Goal: Task Accomplishment & Management: Manage account settings

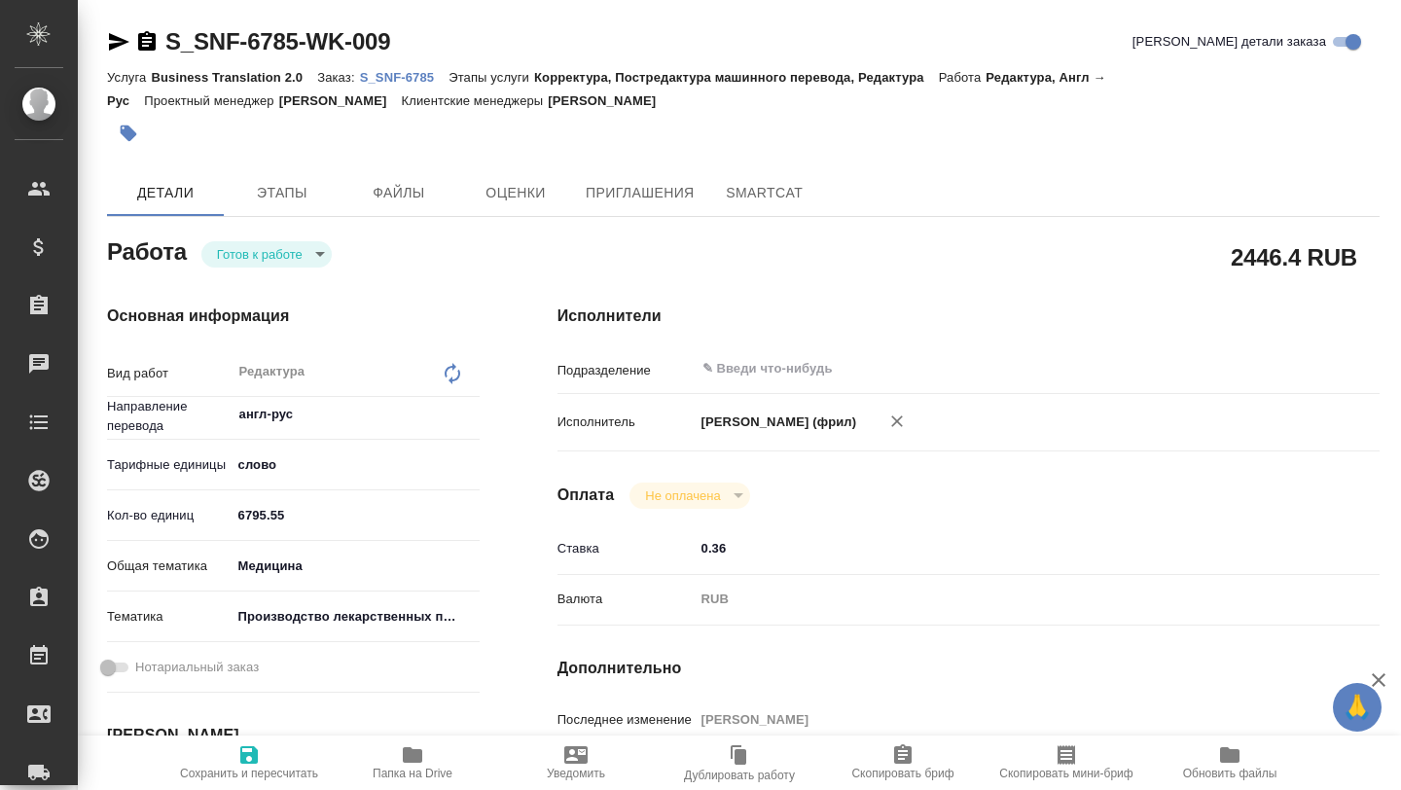
type textarea "x"
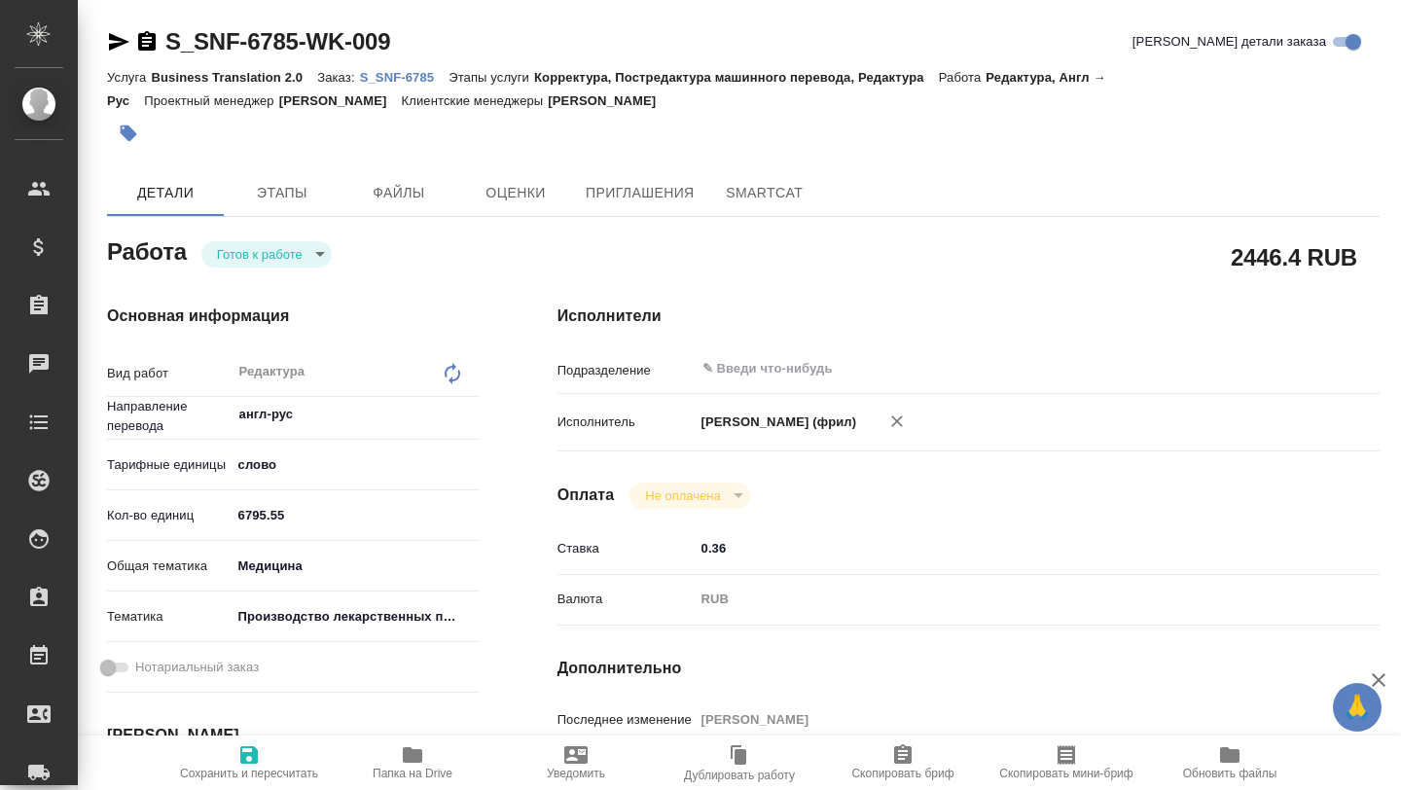
type textarea "x"
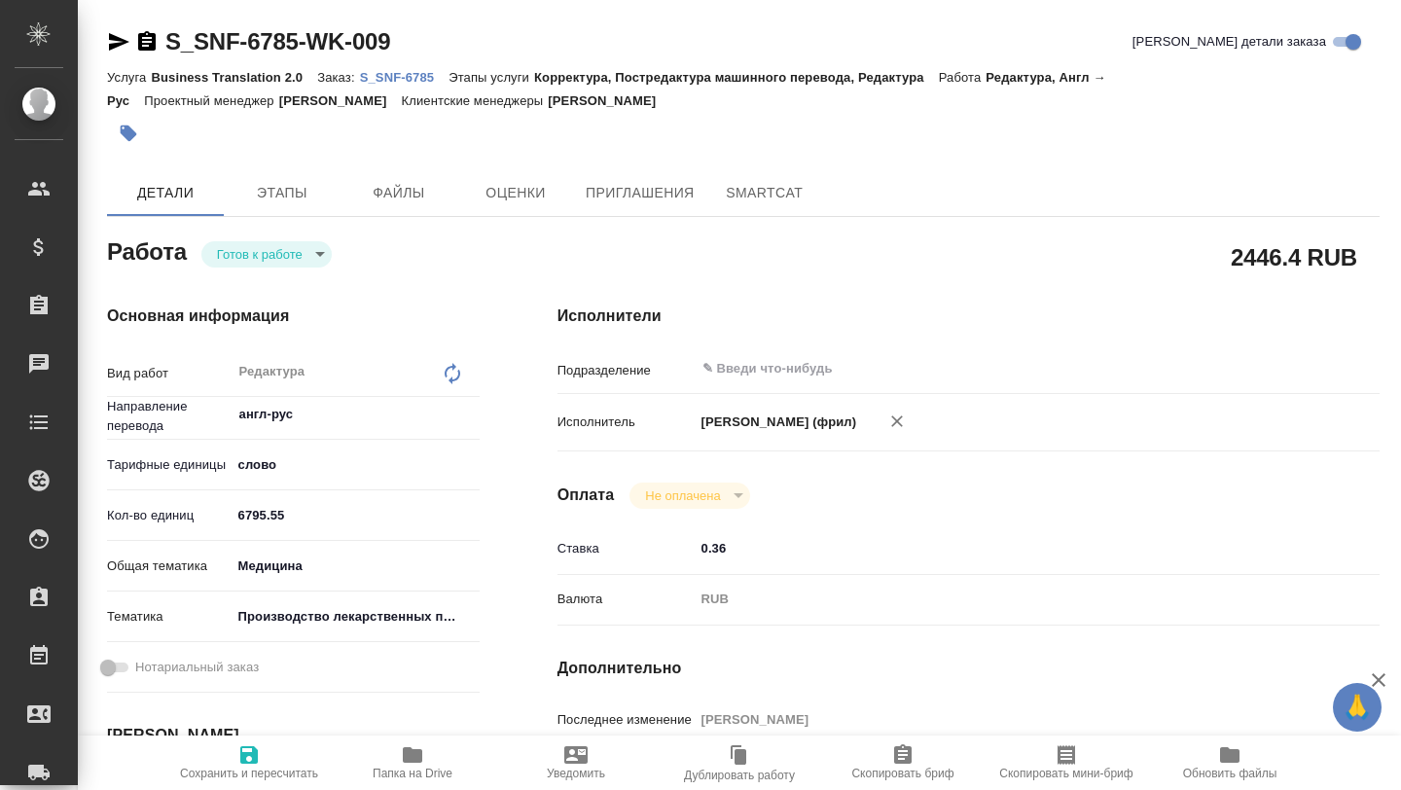
type textarea "x"
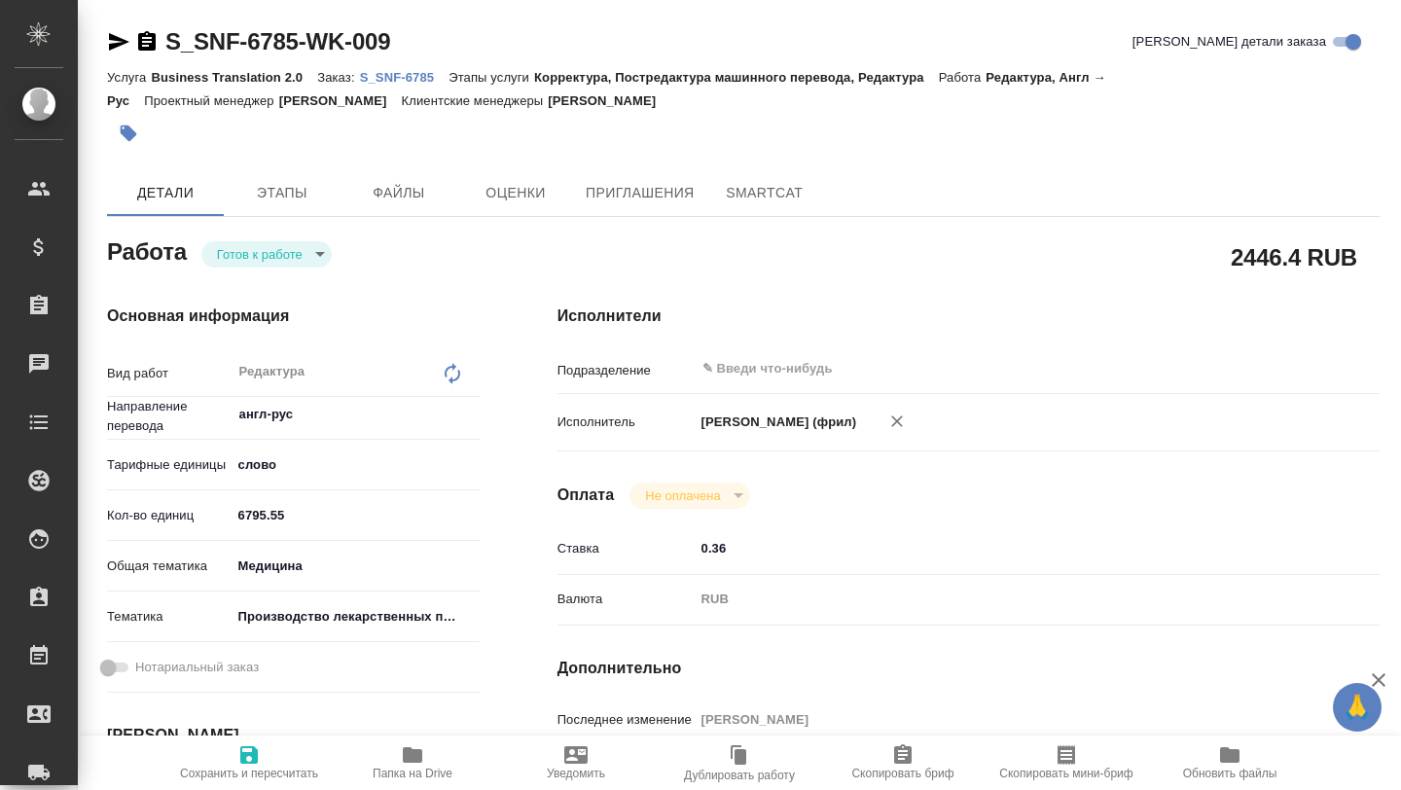
type textarea "x"
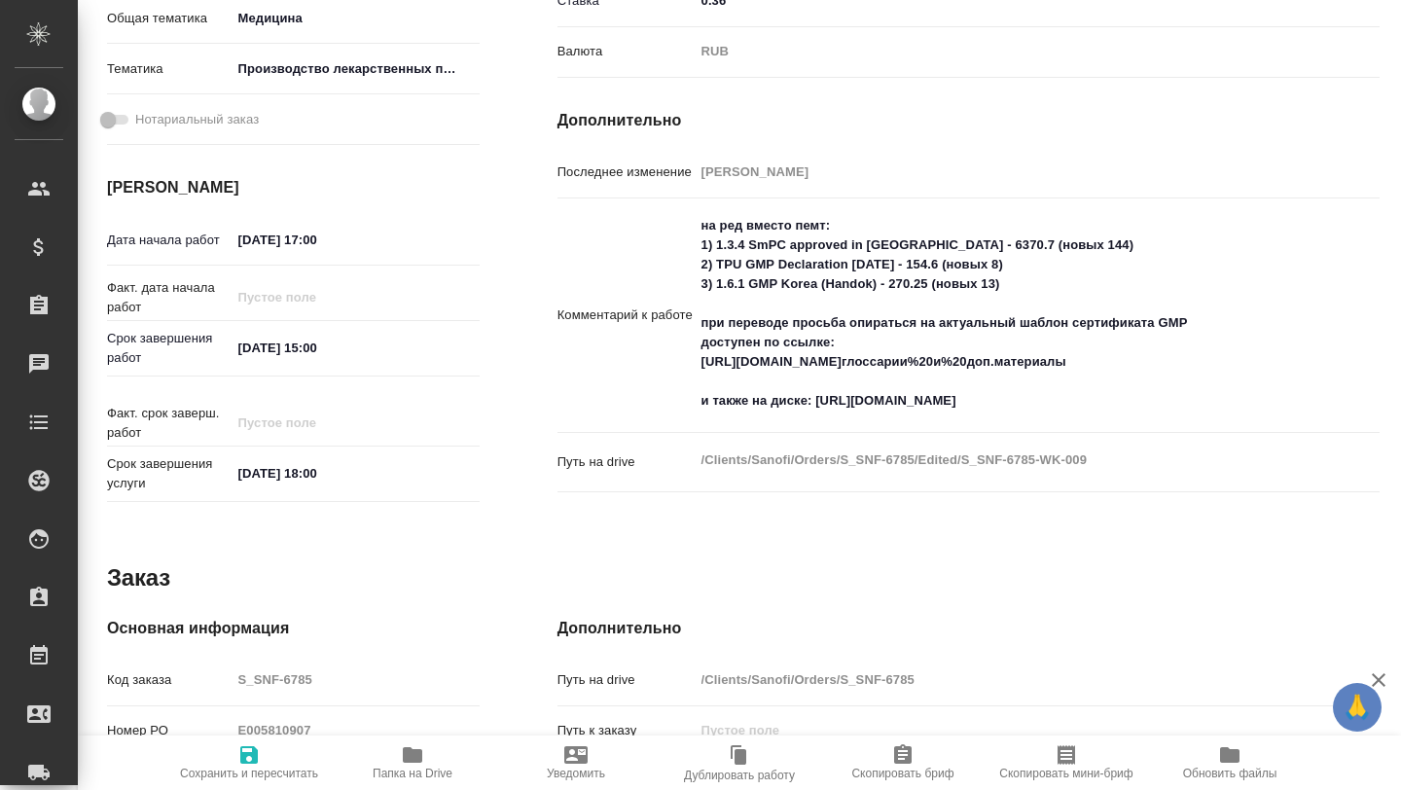
scroll to position [553, 0]
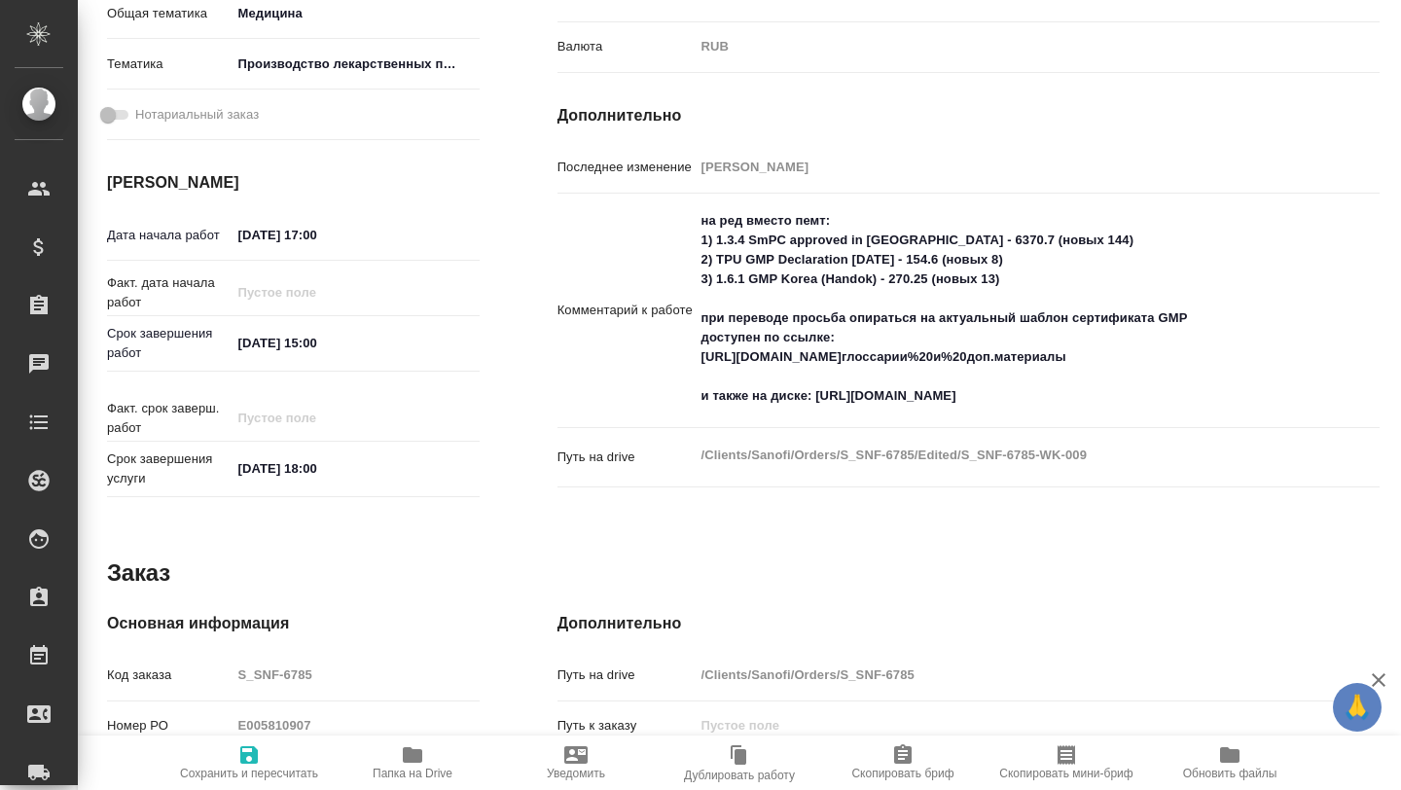
type textarea "x"
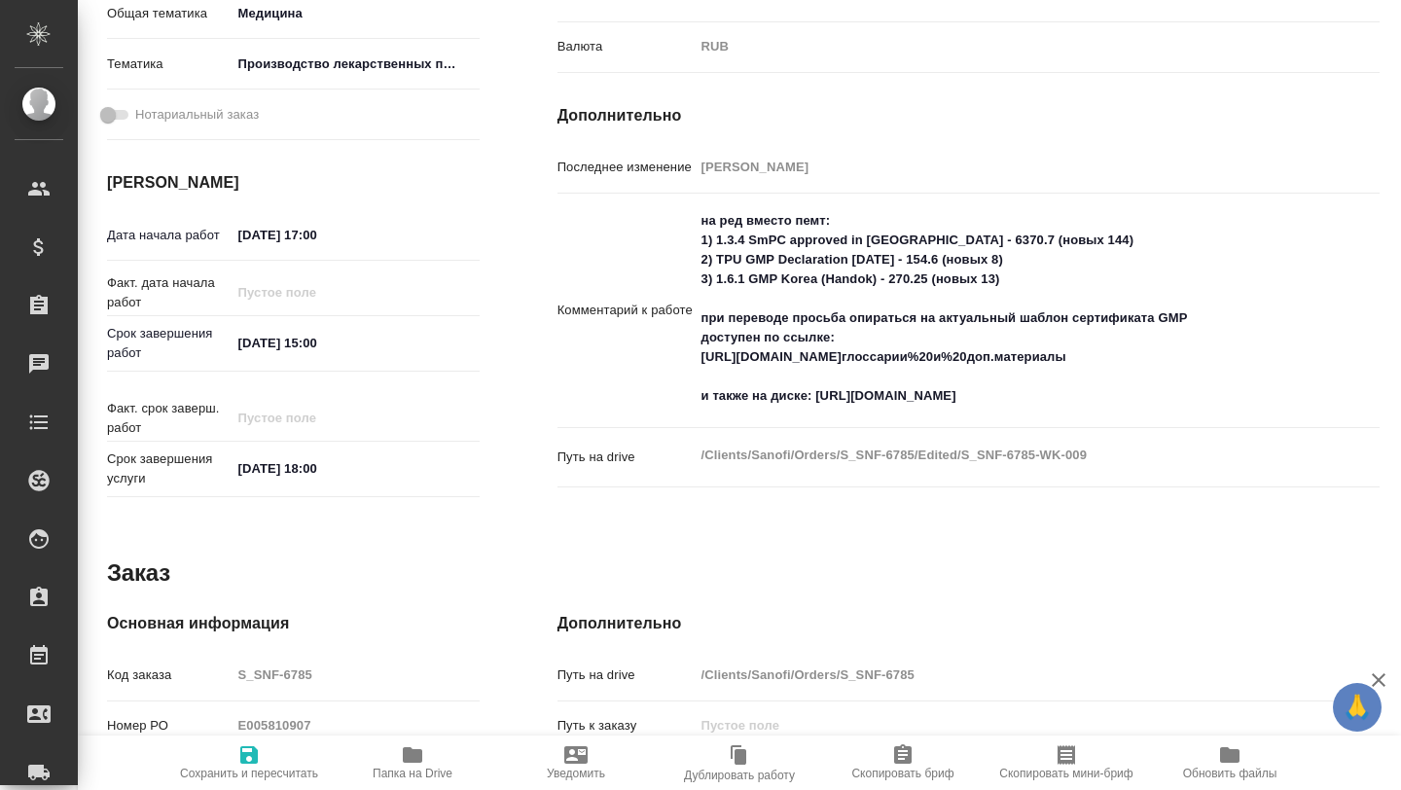
type textarea "x"
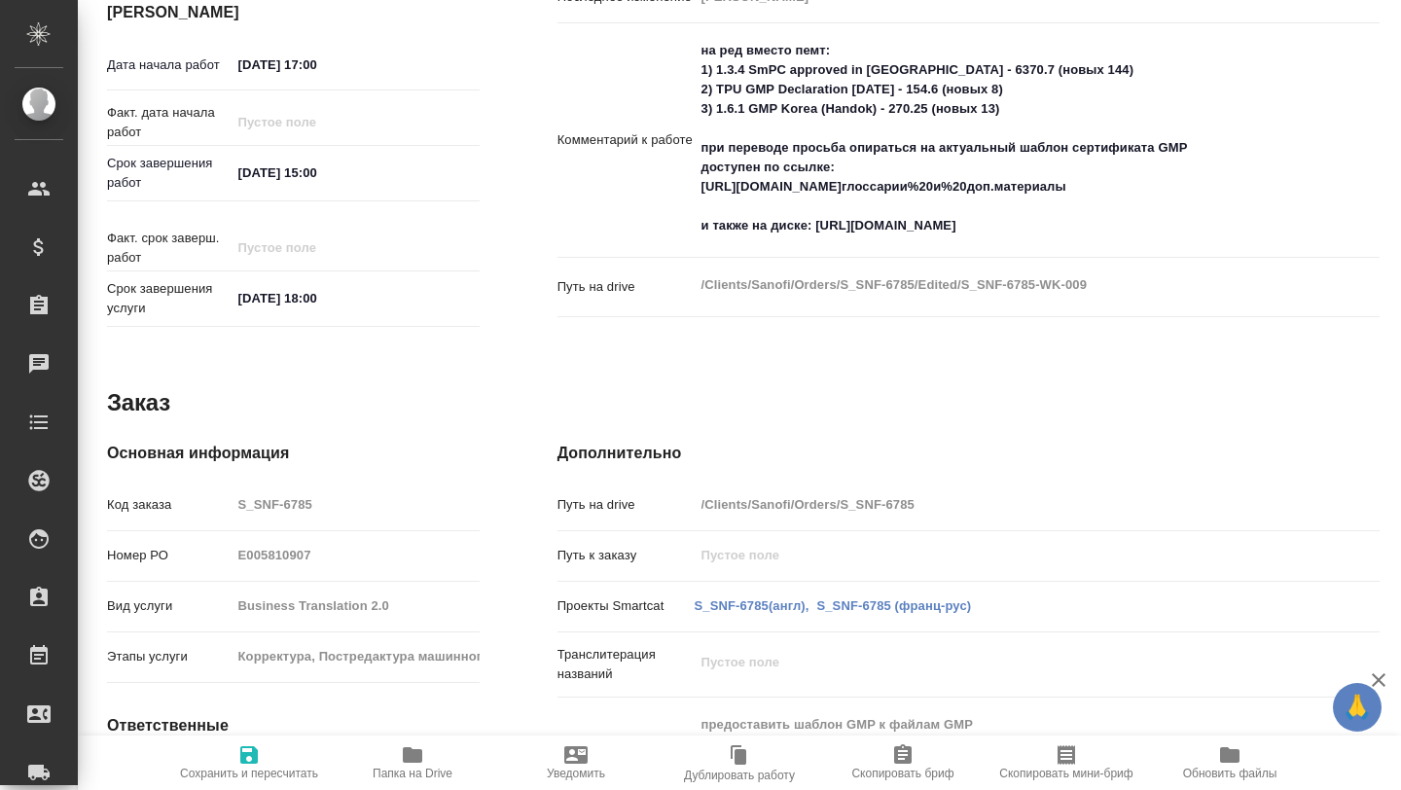
scroll to position [914, 0]
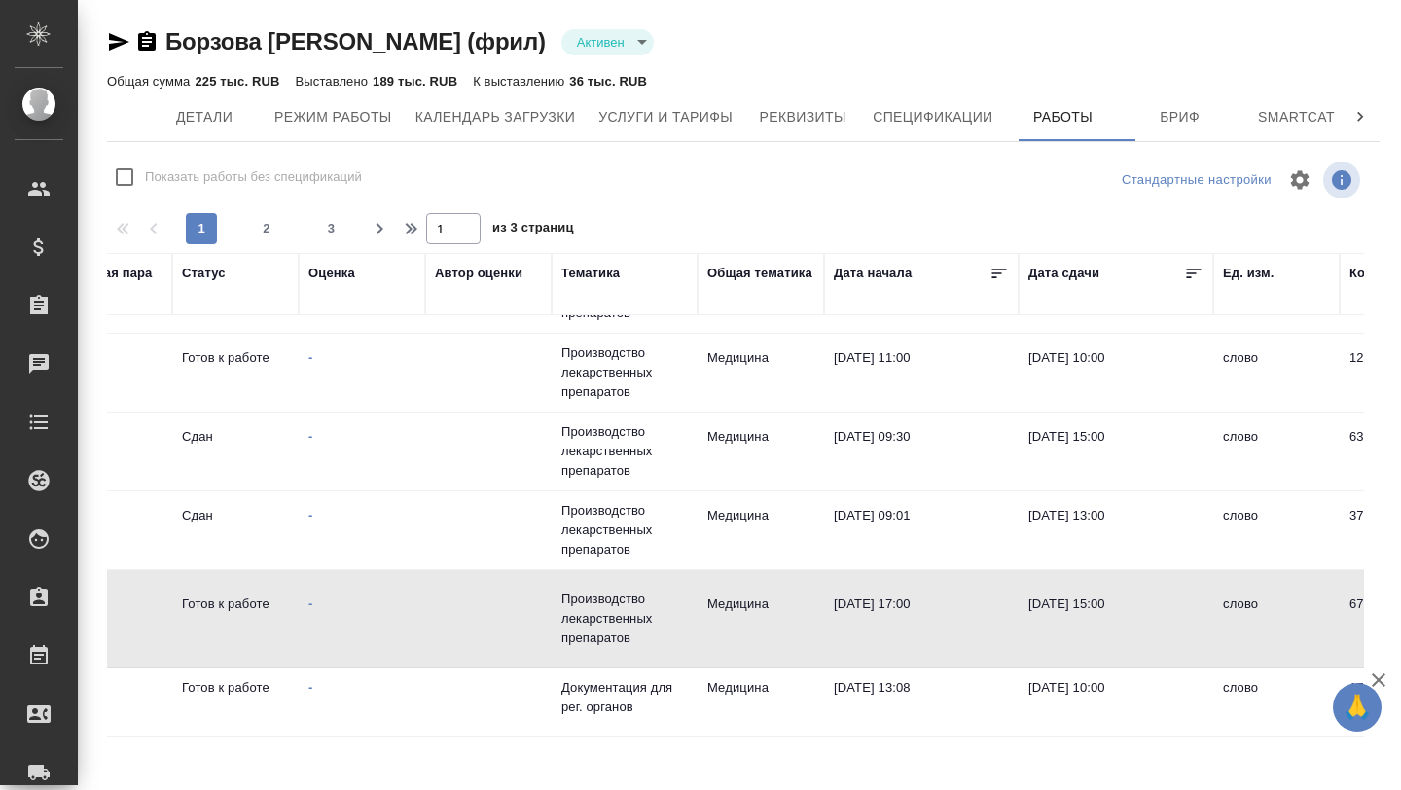
scroll to position [61, 765]
click at [1198, 280] on icon at bounding box center [1195, 273] width 19 height 19
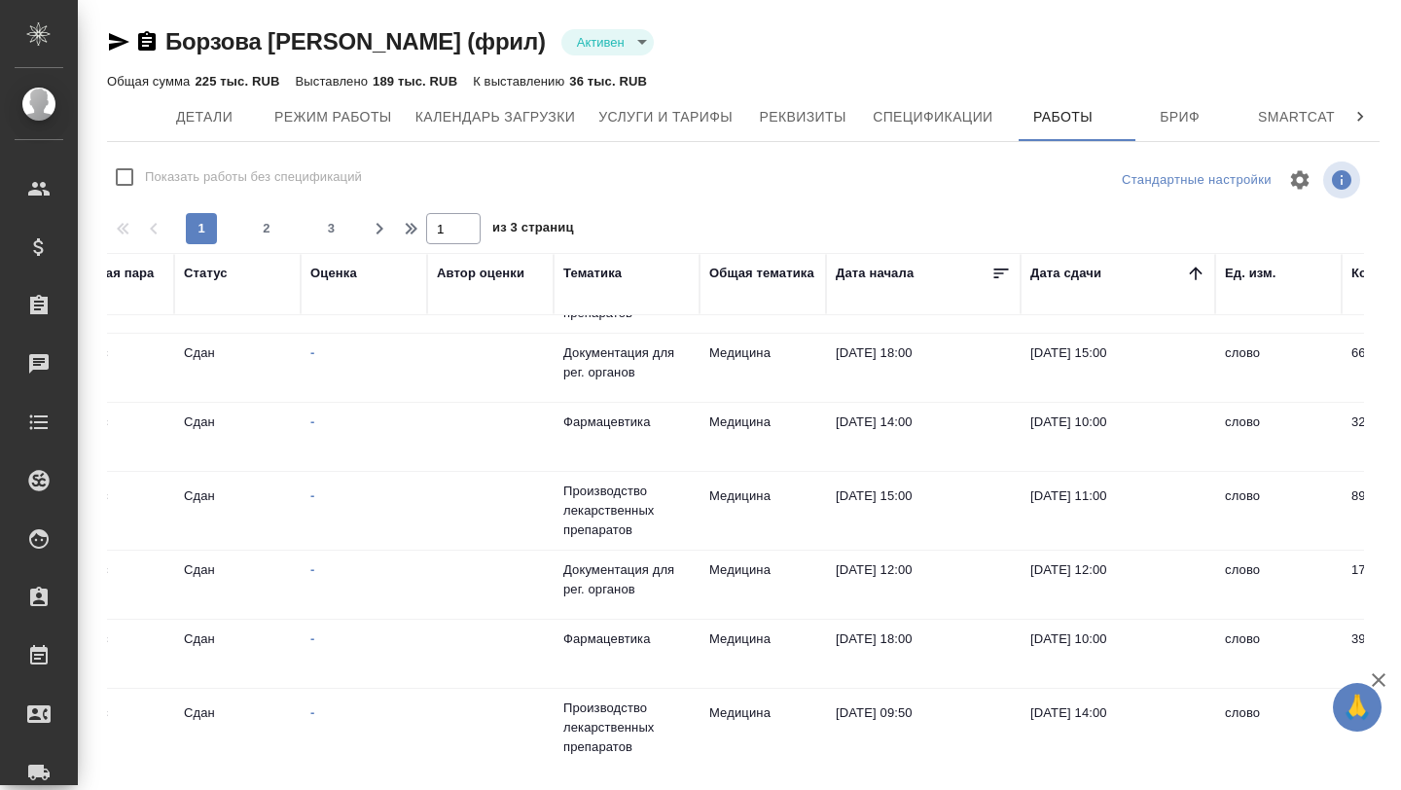
click at [1197, 277] on icon at bounding box center [1195, 273] width 19 height 19
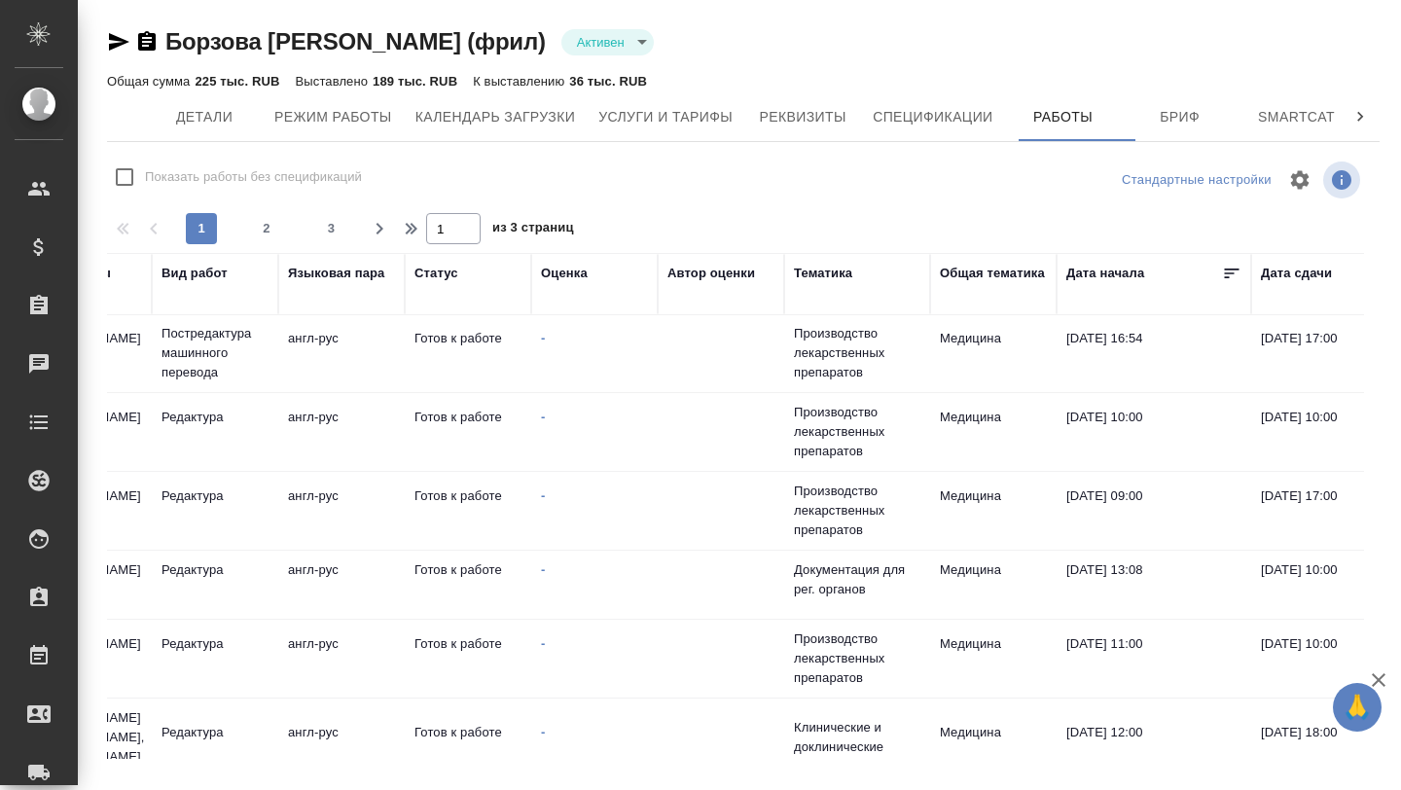
scroll to position [2, 533]
click at [1292, 181] on icon "button" at bounding box center [1300, 179] width 18 height 18
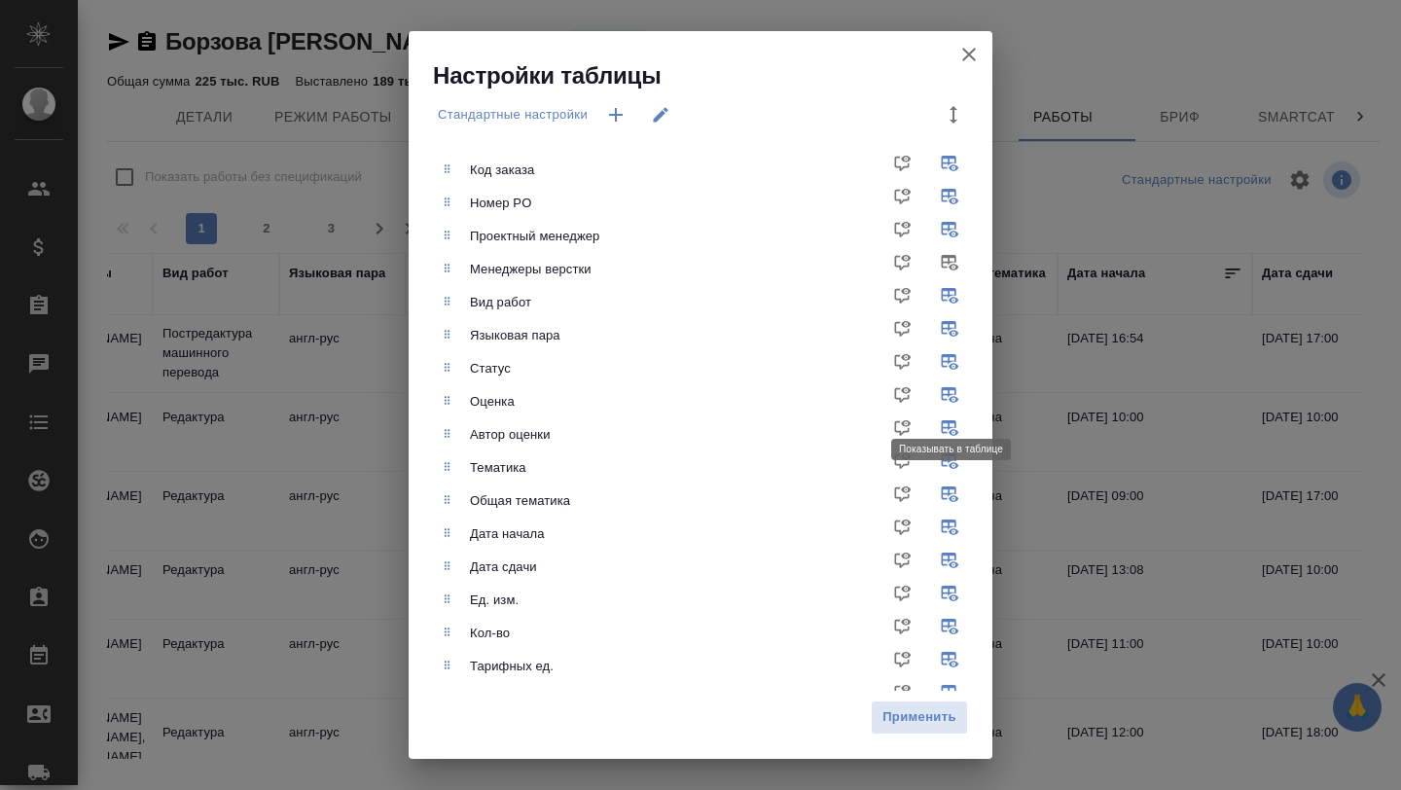
click at [951, 396] on input "checkbox" at bounding box center [953, 401] width 47 height 47
checkbox input "false"
click at [951, 431] on input "checkbox" at bounding box center [953, 435] width 47 height 47
checkbox input "false"
click at [949, 459] on input "checkbox" at bounding box center [953, 468] width 47 height 47
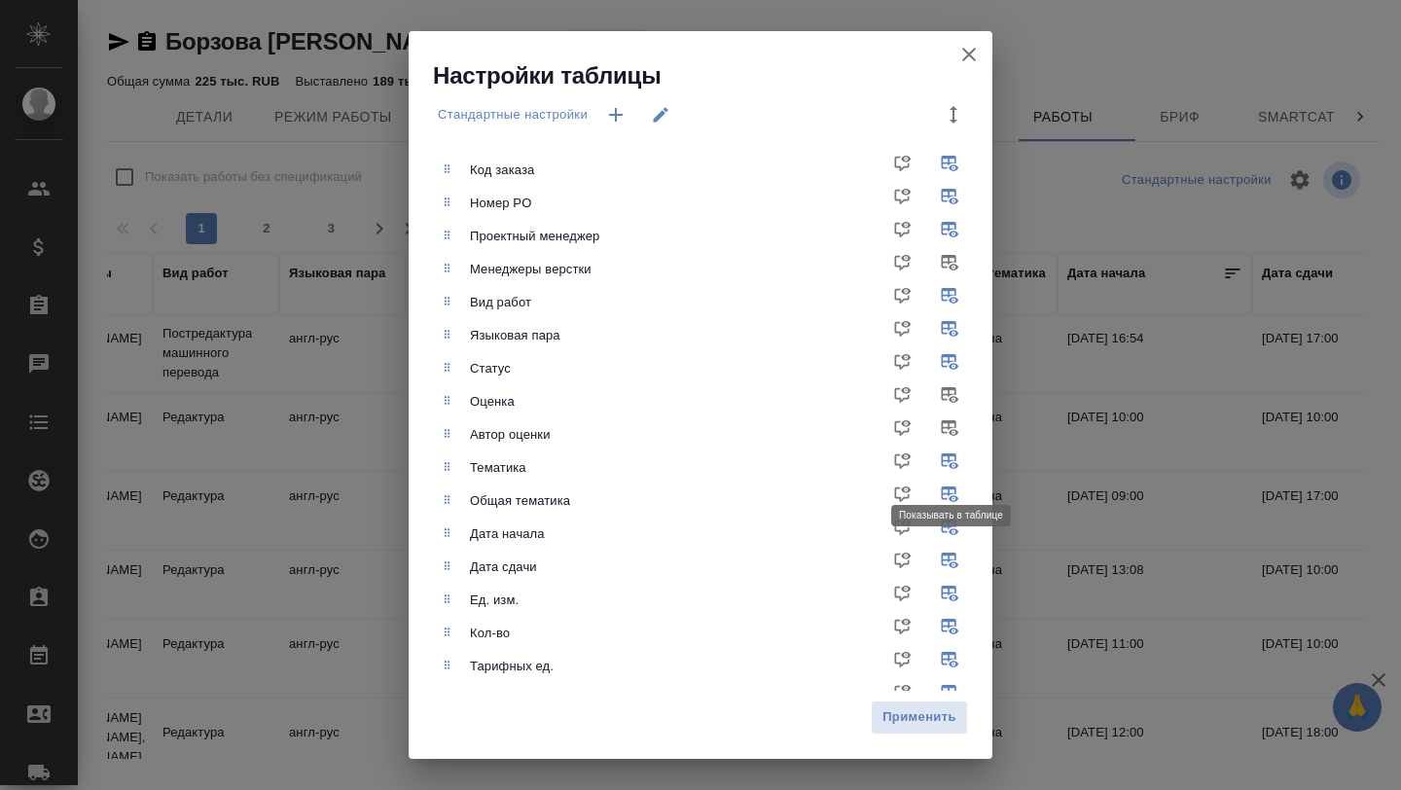
checkbox input "false"
click at [948, 494] on input "checkbox" at bounding box center [953, 501] width 47 height 47
checkbox input "false"
click at [915, 717] on span "Применить" at bounding box center [919, 717] width 76 height 22
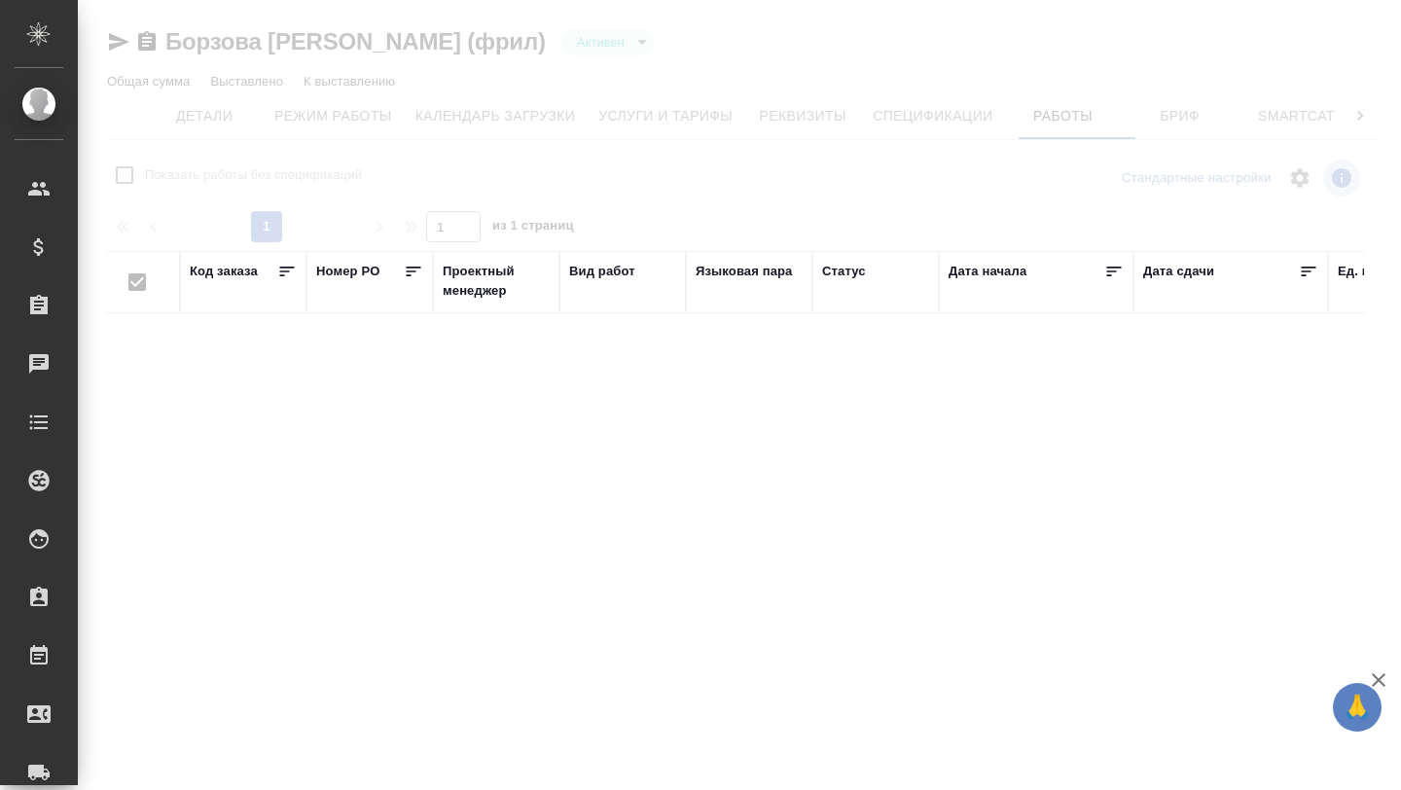
checkbox input "false"
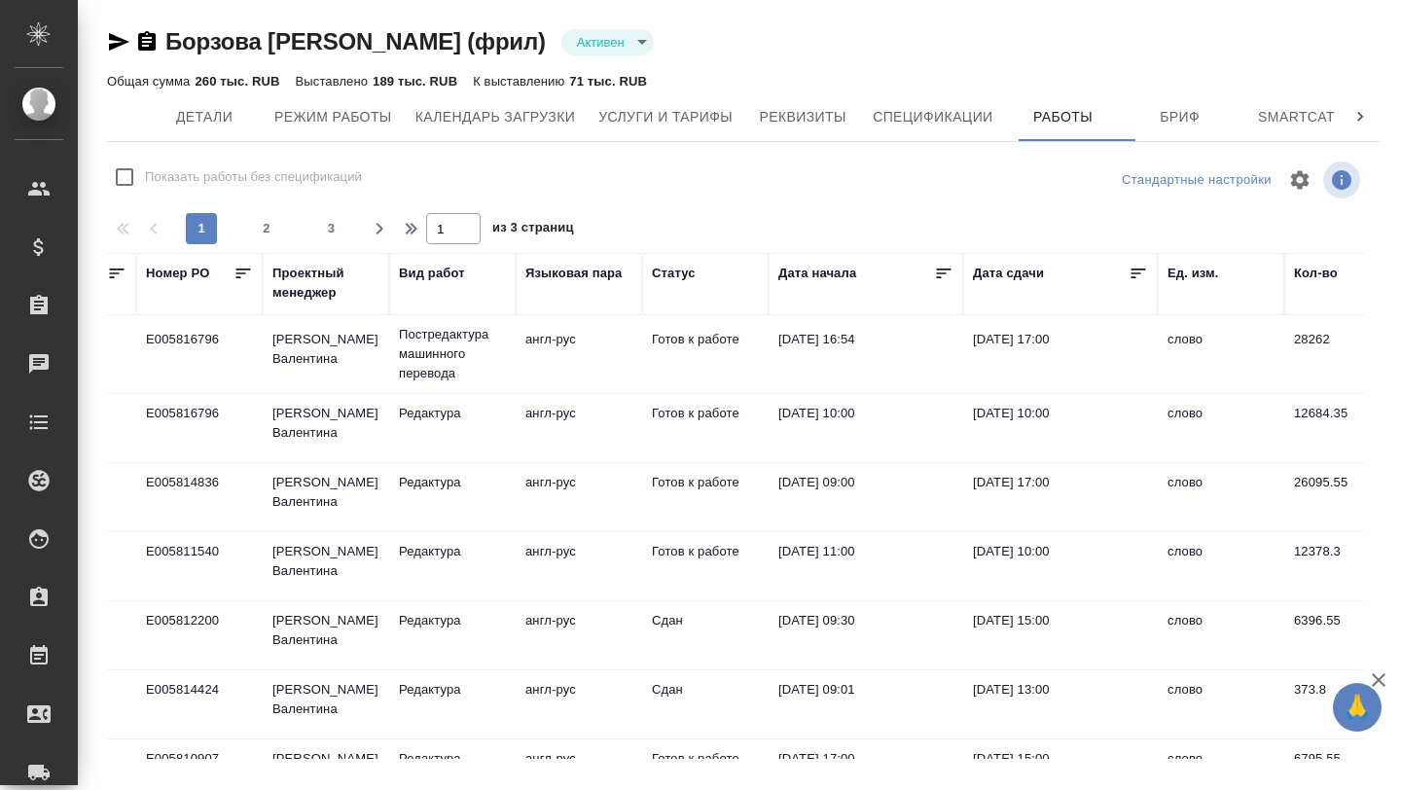
scroll to position [1, 172]
click at [1138, 269] on icon at bounding box center [1137, 274] width 15 height 10
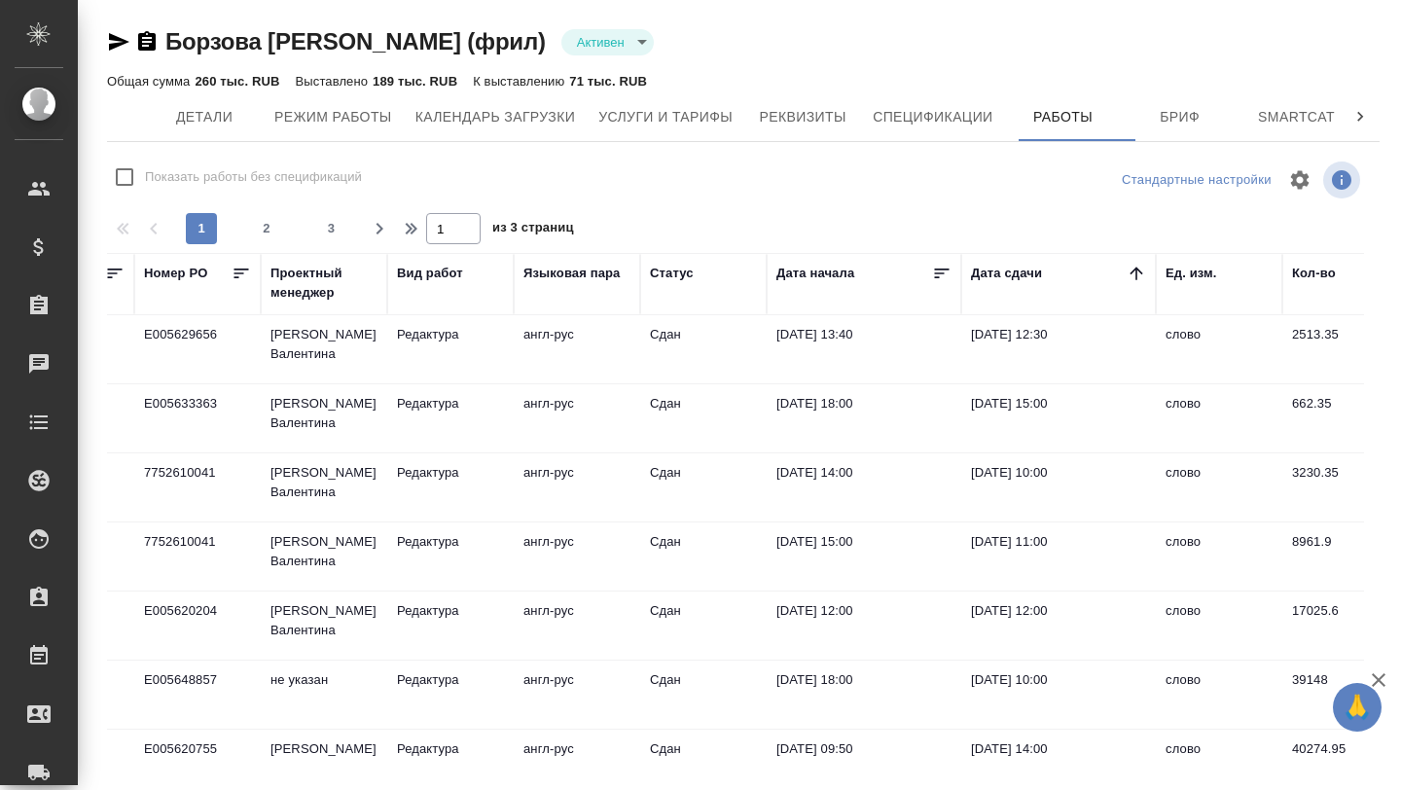
click at [1138, 269] on icon at bounding box center [1136, 273] width 13 height 13
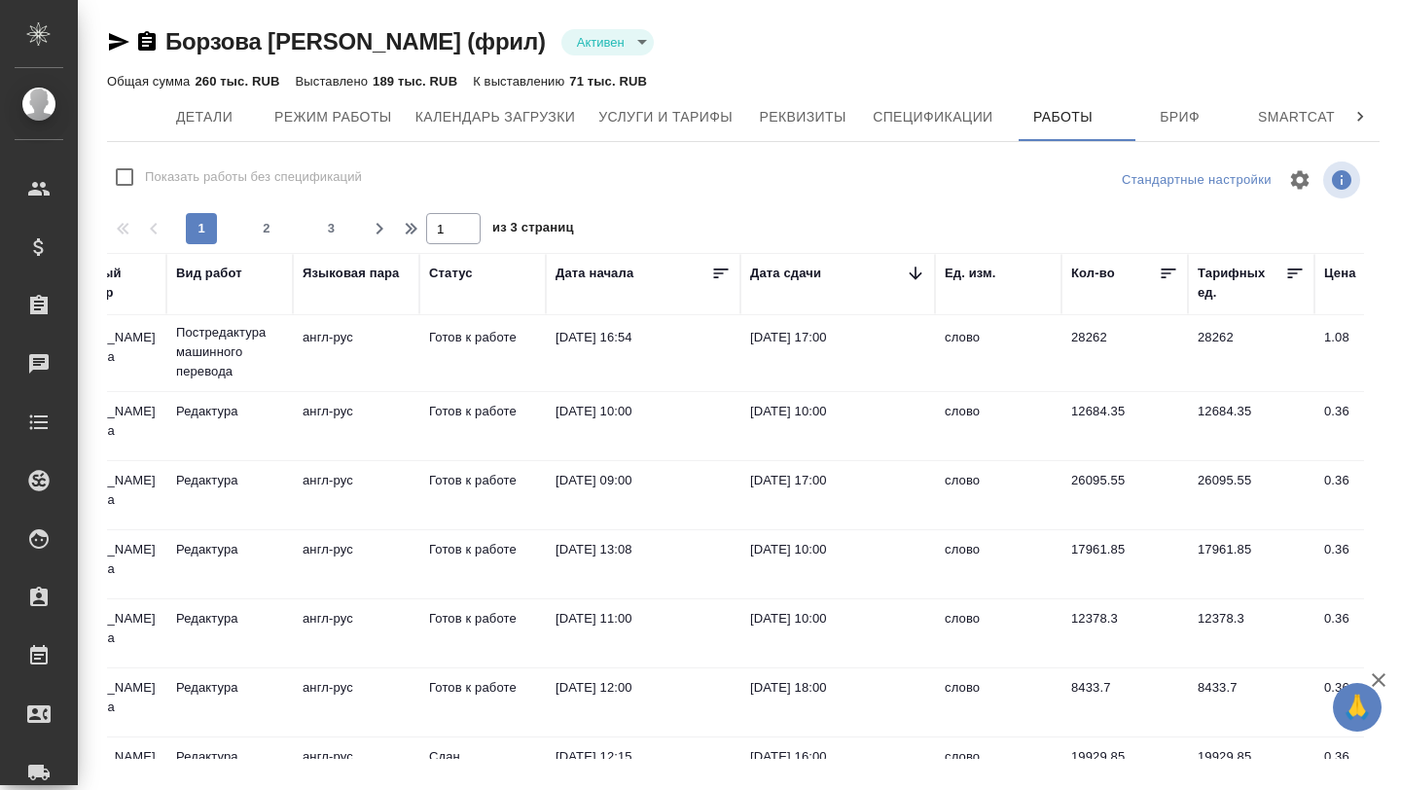
scroll to position [3, 396]
